Goal: Task Accomplishment & Management: Use online tool/utility

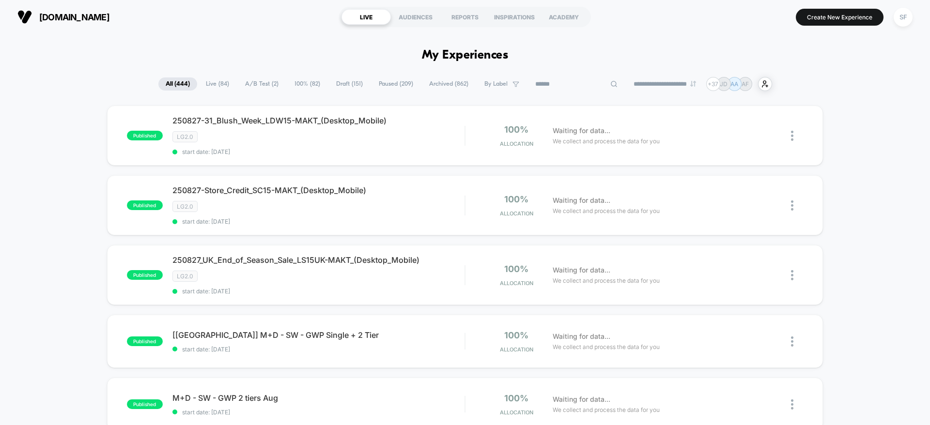
click at [554, 85] on input at bounding box center [576, 85] width 97 height 12
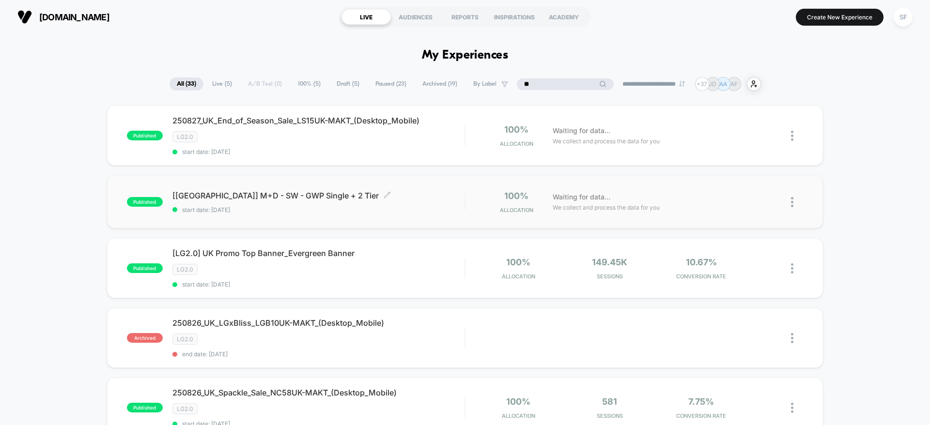
type input "**"
click at [382, 200] on span "[[GEOGRAPHIC_DATA]] M+D - SW - GWP Single + 2 Tier Click to edit experience det…" at bounding box center [319, 196] width 292 height 10
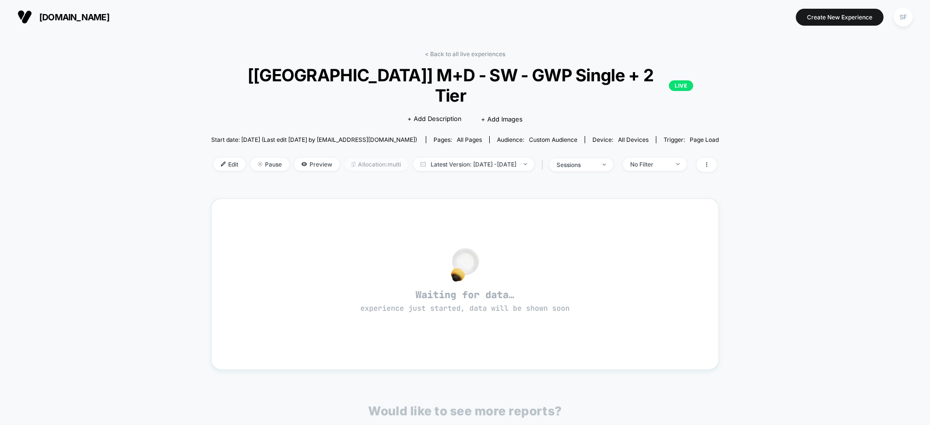
click at [373, 158] on span "Allocation: multi" at bounding box center [377, 164] width 64 height 13
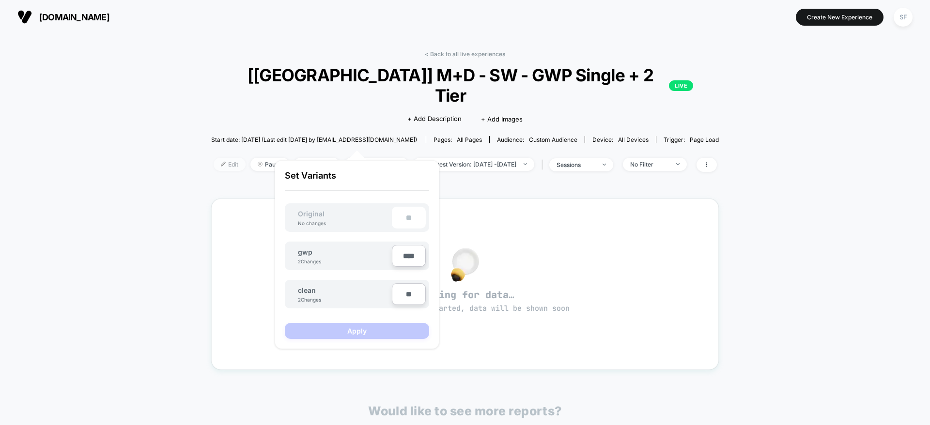
click at [214, 158] on span "Edit" at bounding box center [230, 164] width 32 height 13
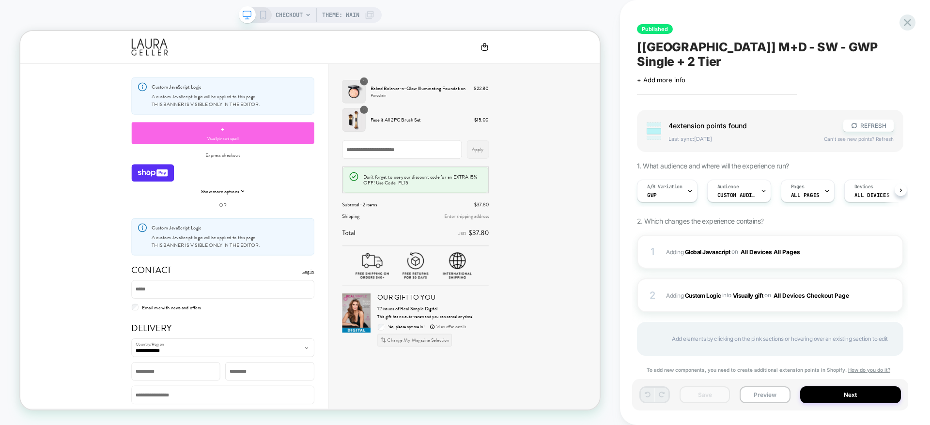
scroll to position [0, 0]
click at [741, 192] on span "Custom Audience" at bounding box center [736, 195] width 39 height 7
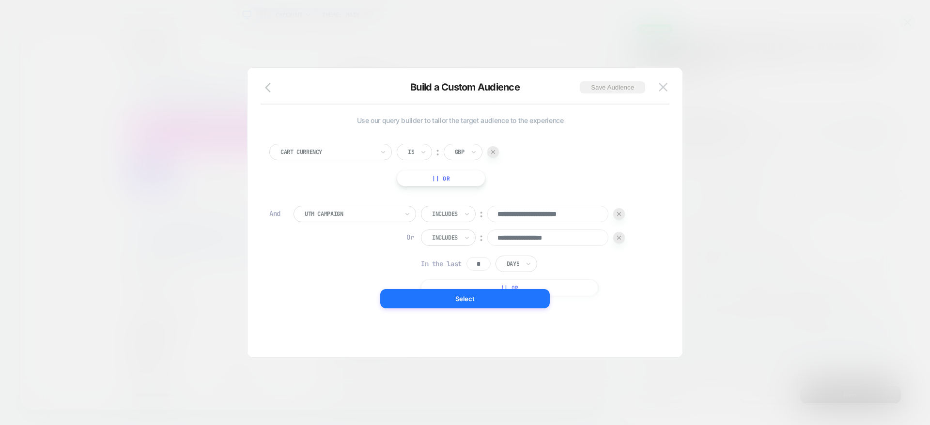
scroll to position [5, 0]
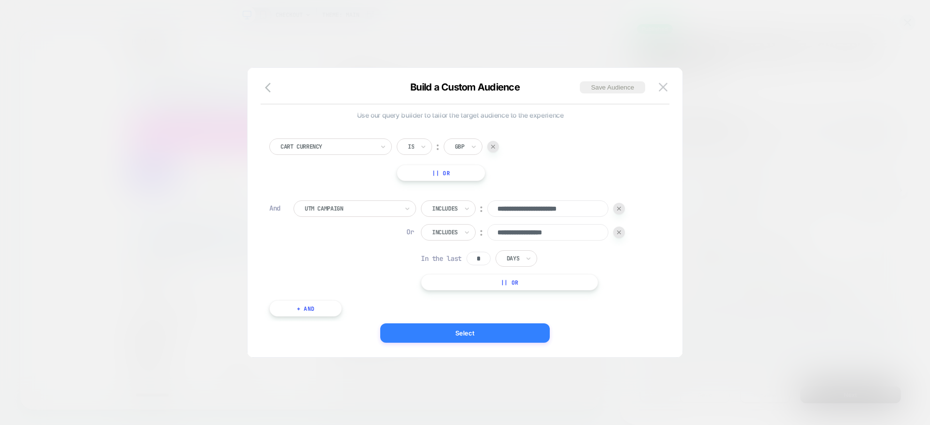
click at [455, 328] on button "Select" at bounding box center [465, 333] width 170 height 19
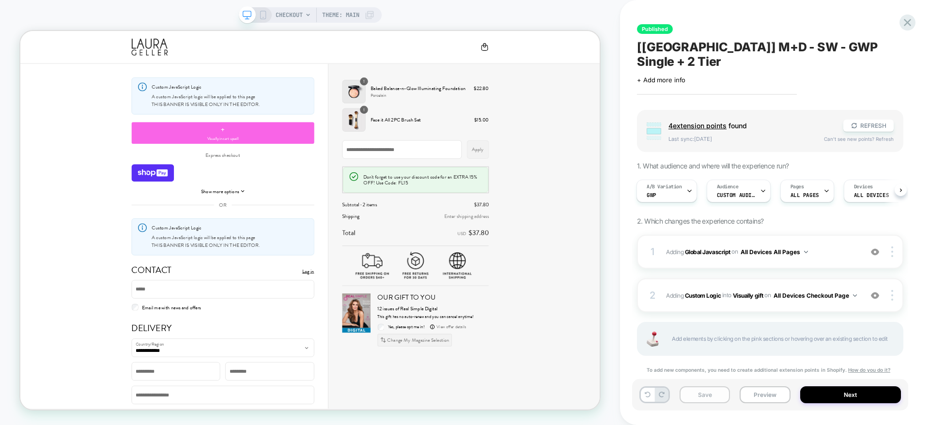
click at [708, 396] on button "Save" at bounding box center [705, 395] width 50 height 17
click at [761, 393] on button "Preview" at bounding box center [765, 395] width 50 height 17
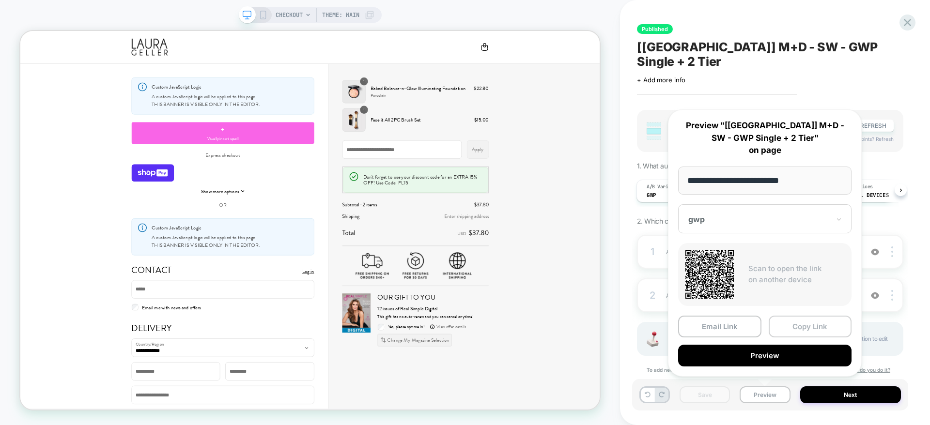
click at [790, 331] on button "Copy Link" at bounding box center [810, 327] width 83 height 22
